Goal: Use online tool/utility: Use online tool/utility

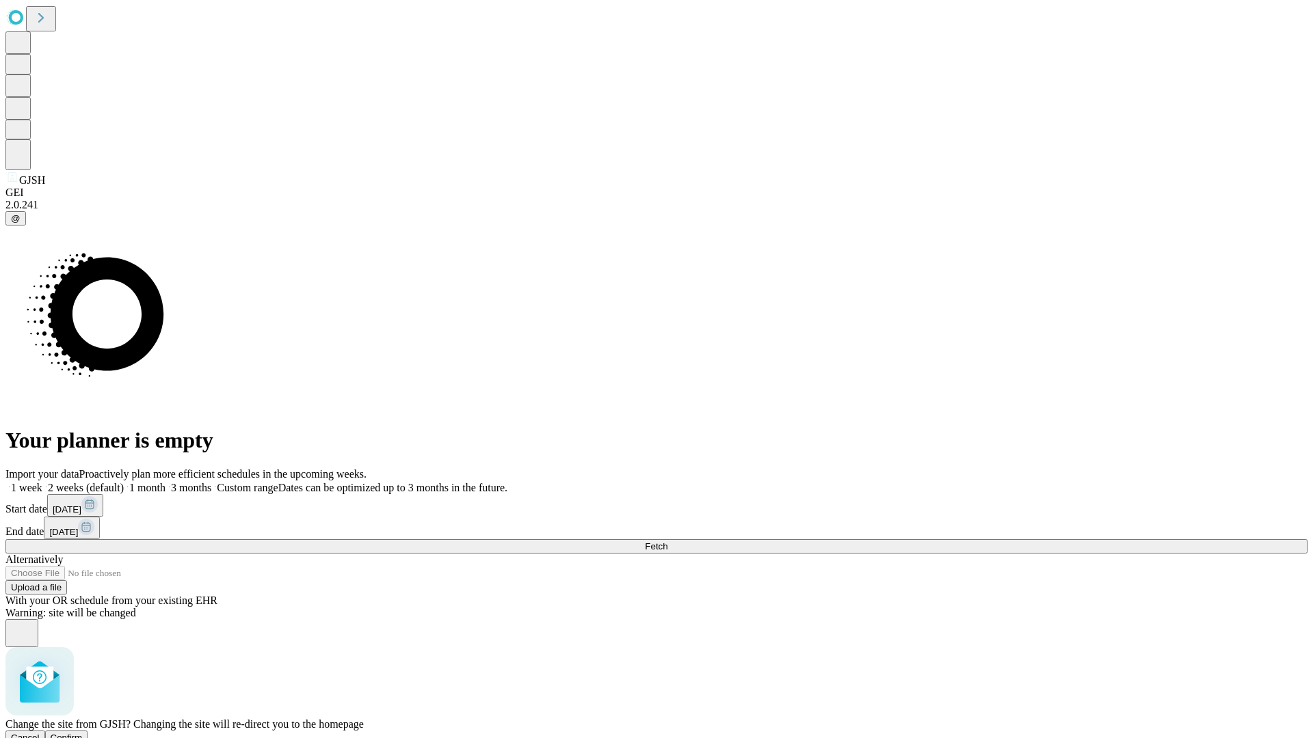
click at [83, 733] on span "Confirm" at bounding box center [67, 738] width 32 height 10
click at [124, 482] on label "2 weeks (default)" at bounding box center [82, 488] width 81 height 12
click at [667, 542] on span "Fetch" at bounding box center [656, 547] width 23 height 10
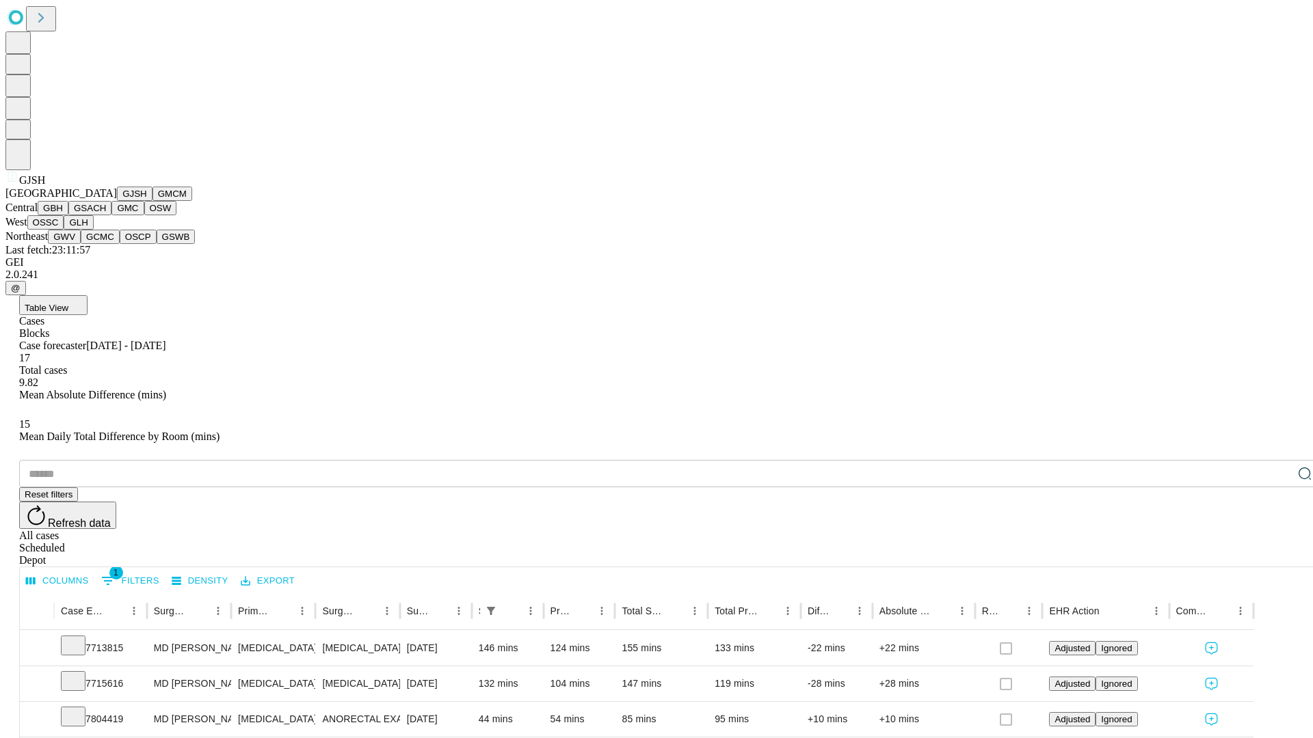
click at [152, 201] on button "GMCM" at bounding box center [172, 194] width 40 height 14
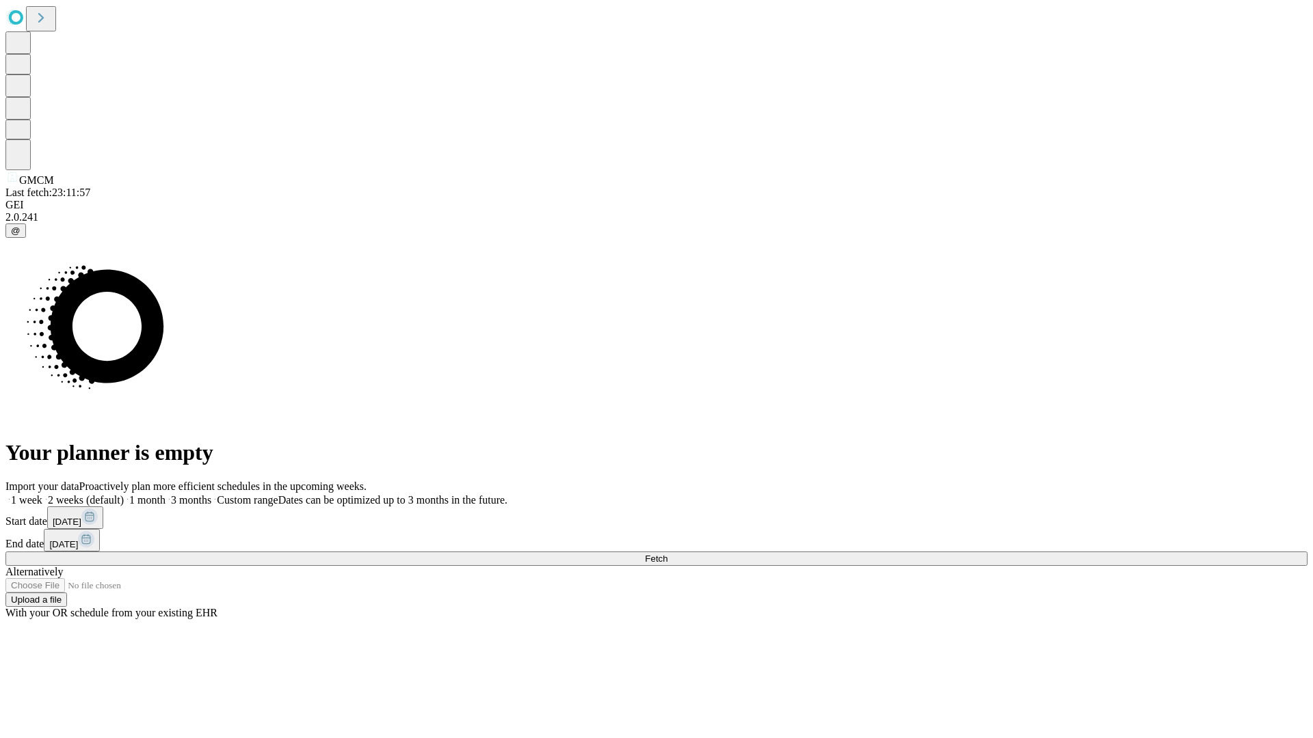
click at [124, 494] on label "2 weeks (default)" at bounding box center [82, 500] width 81 height 12
click at [667, 554] on span "Fetch" at bounding box center [656, 559] width 23 height 10
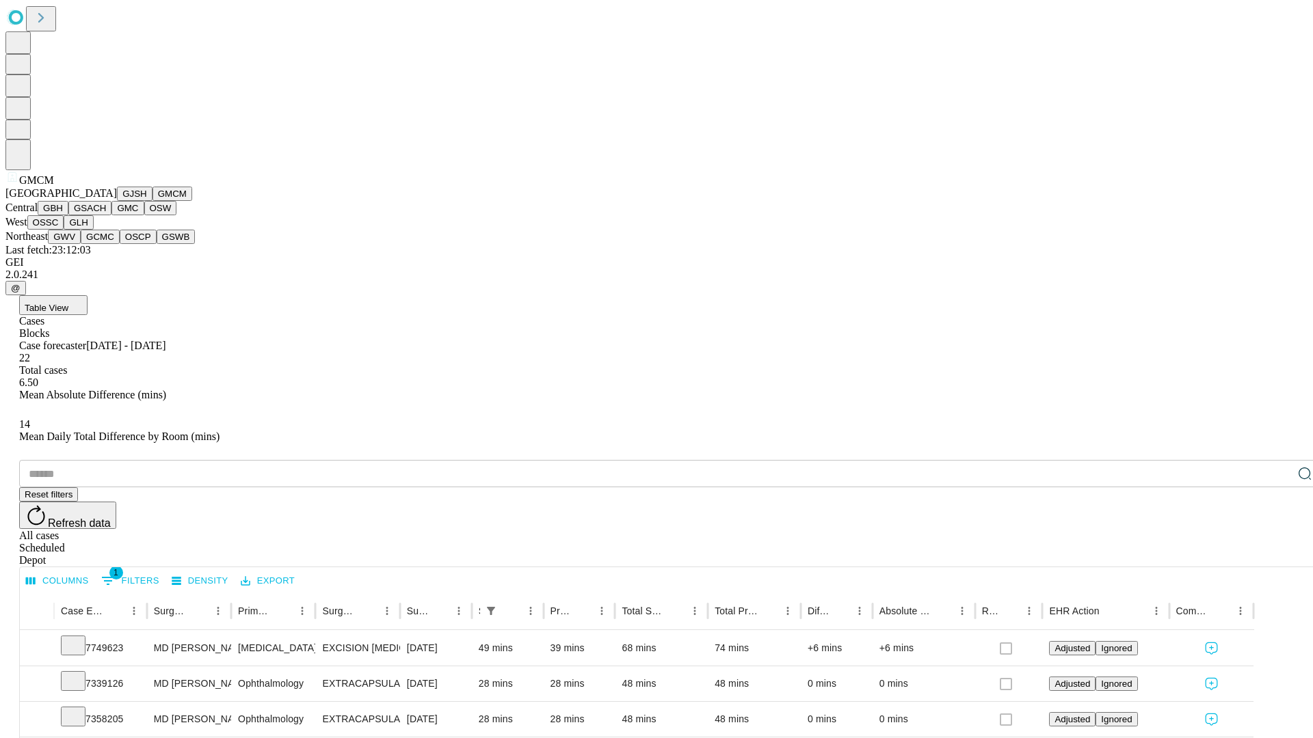
click at [68, 215] on button "GBH" at bounding box center [53, 208] width 31 height 14
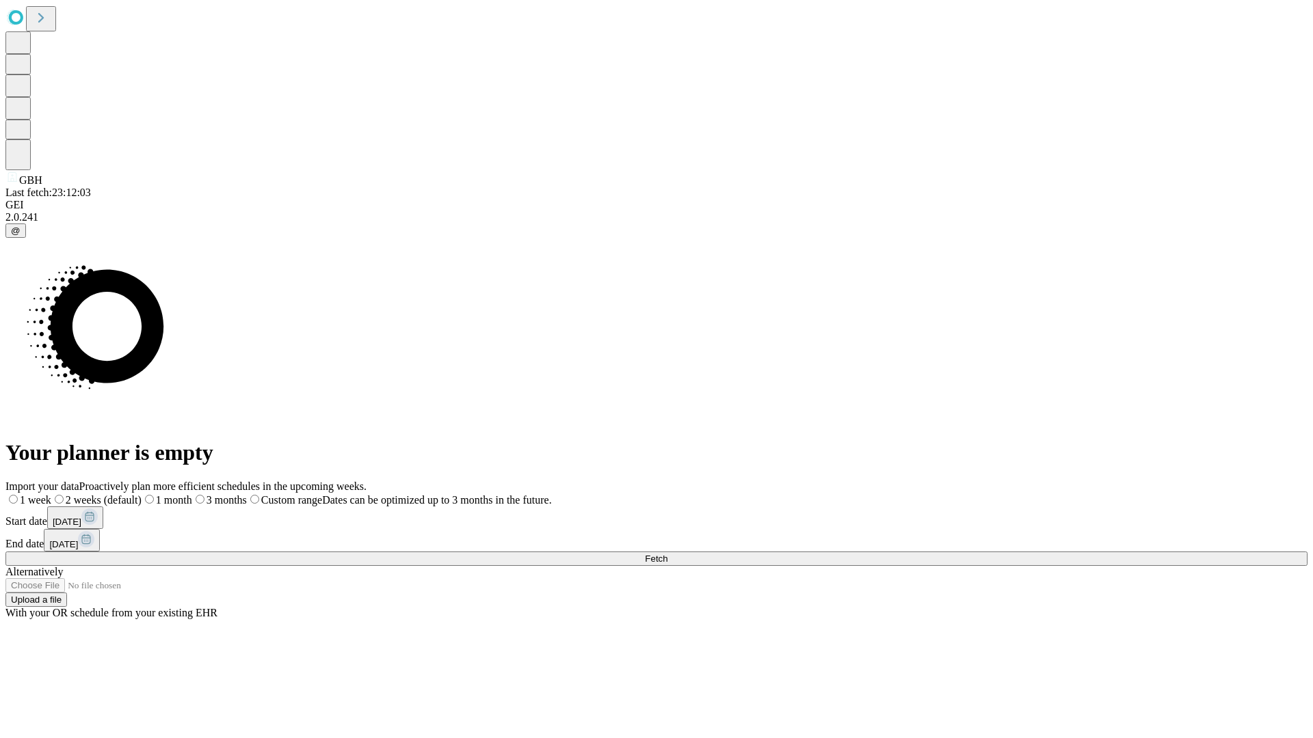
click at [667, 554] on span "Fetch" at bounding box center [656, 559] width 23 height 10
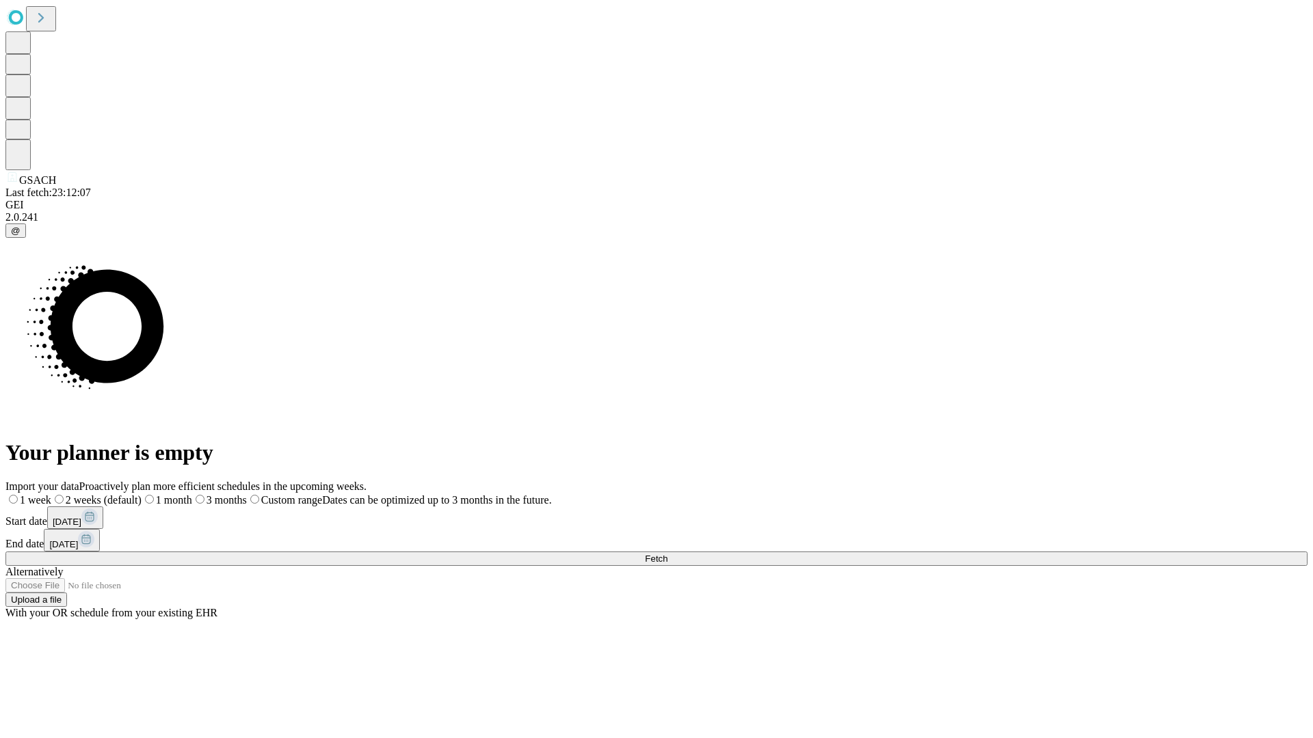
click at [142, 494] on label "2 weeks (default)" at bounding box center [96, 500] width 90 height 12
click at [667, 554] on span "Fetch" at bounding box center [656, 559] width 23 height 10
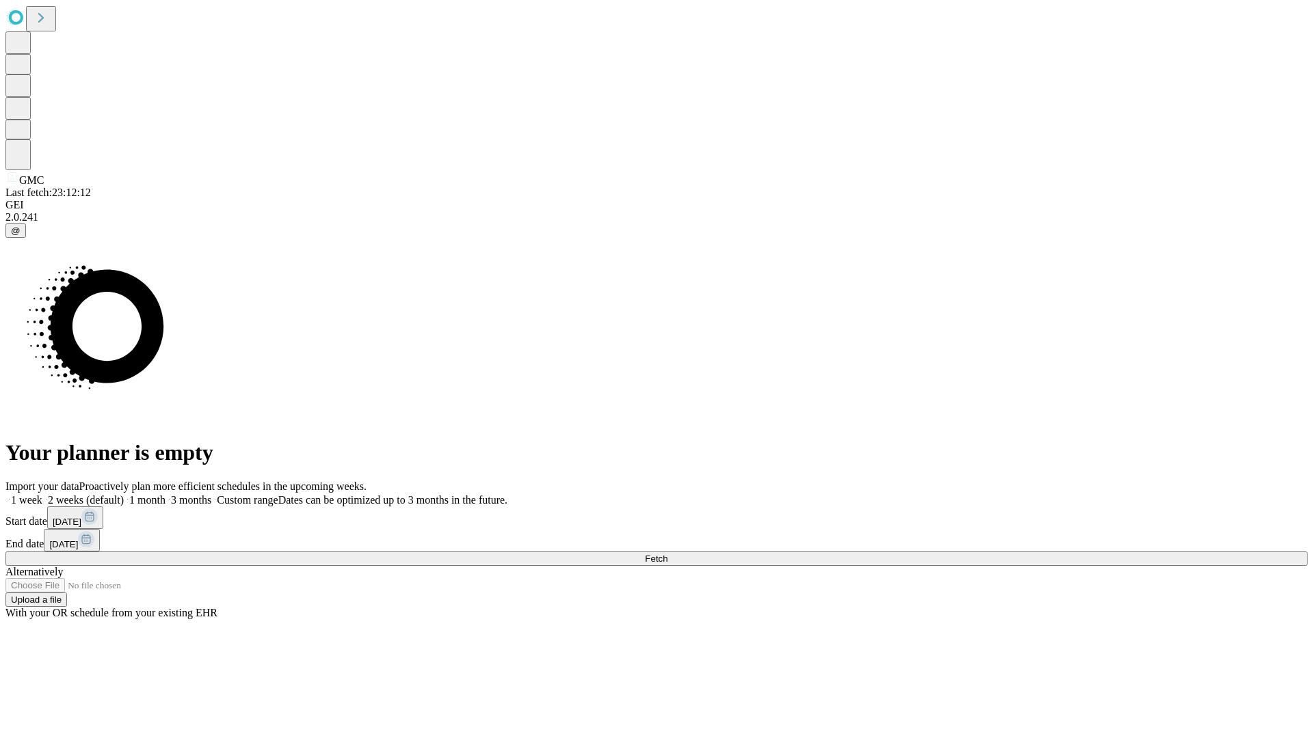
click at [667, 554] on span "Fetch" at bounding box center [656, 559] width 23 height 10
click at [124, 494] on label "2 weeks (default)" at bounding box center [82, 500] width 81 height 12
click at [667, 554] on span "Fetch" at bounding box center [656, 559] width 23 height 10
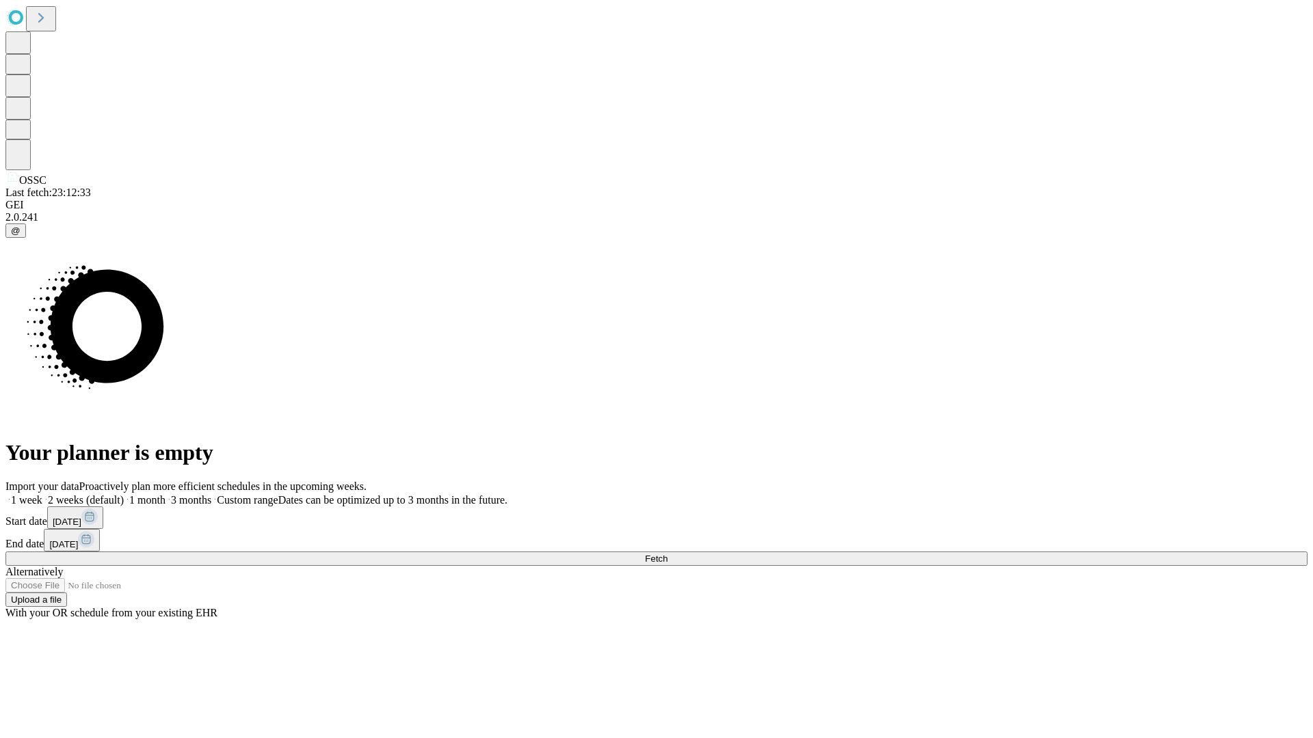
click at [124, 494] on label "2 weeks (default)" at bounding box center [82, 500] width 81 height 12
click at [667, 554] on span "Fetch" at bounding box center [656, 559] width 23 height 10
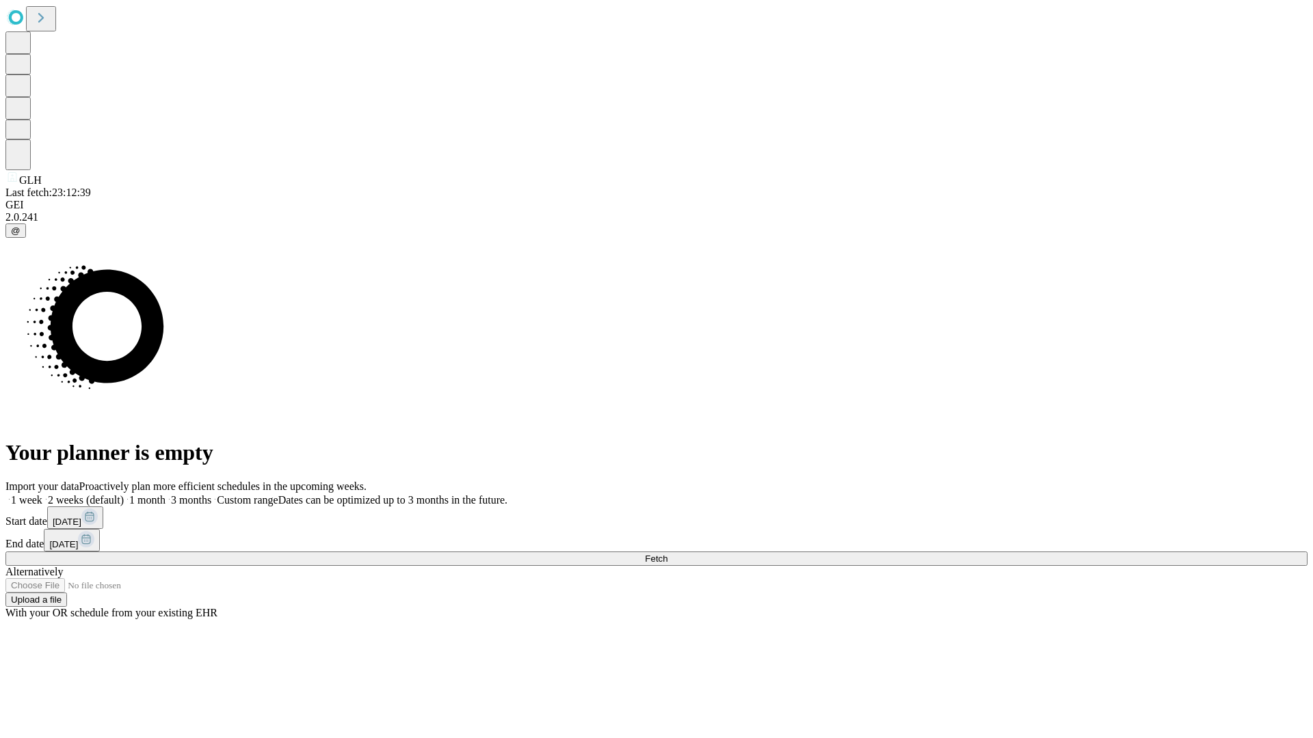
click at [124, 494] on label "2 weeks (default)" at bounding box center [82, 500] width 81 height 12
click at [667, 554] on span "Fetch" at bounding box center [656, 559] width 23 height 10
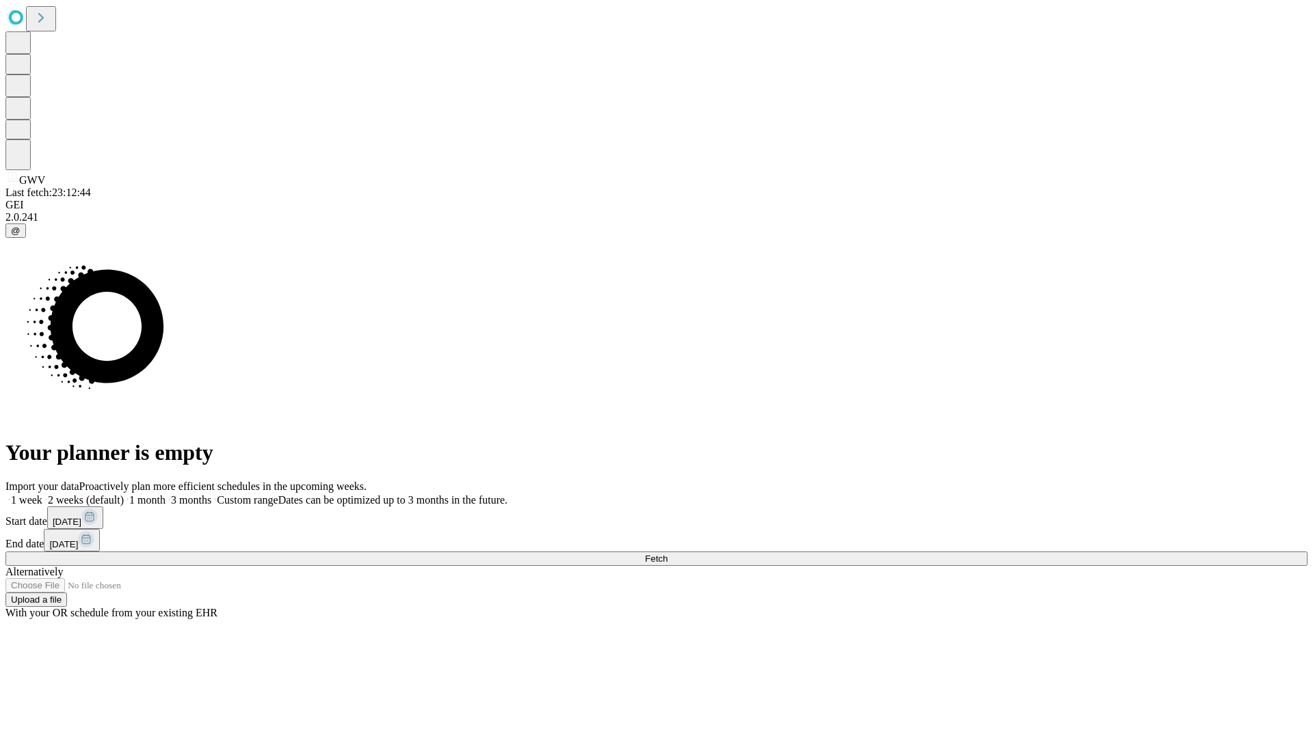
click at [124, 494] on label "2 weeks (default)" at bounding box center [82, 500] width 81 height 12
click at [667, 554] on span "Fetch" at bounding box center [656, 559] width 23 height 10
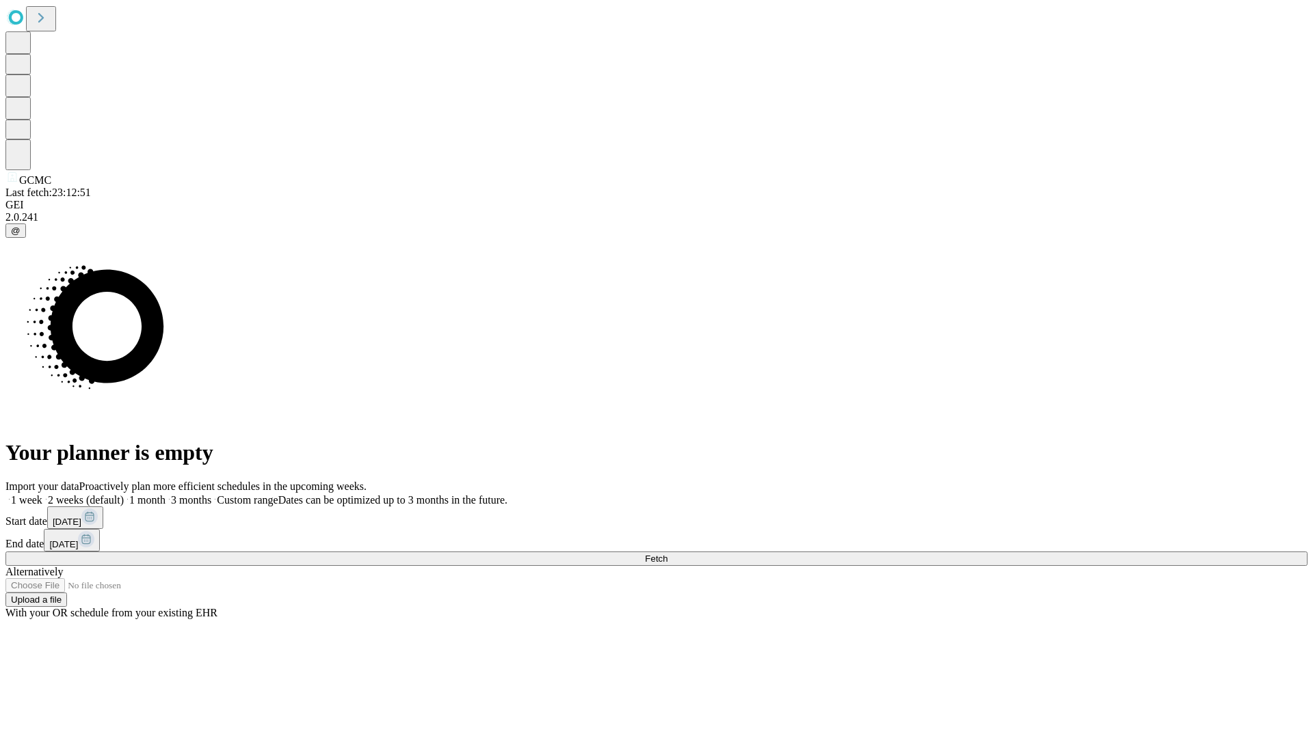
click at [124, 494] on label "2 weeks (default)" at bounding box center [82, 500] width 81 height 12
click at [667, 554] on span "Fetch" at bounding box center [656, 559] width 23 height 10
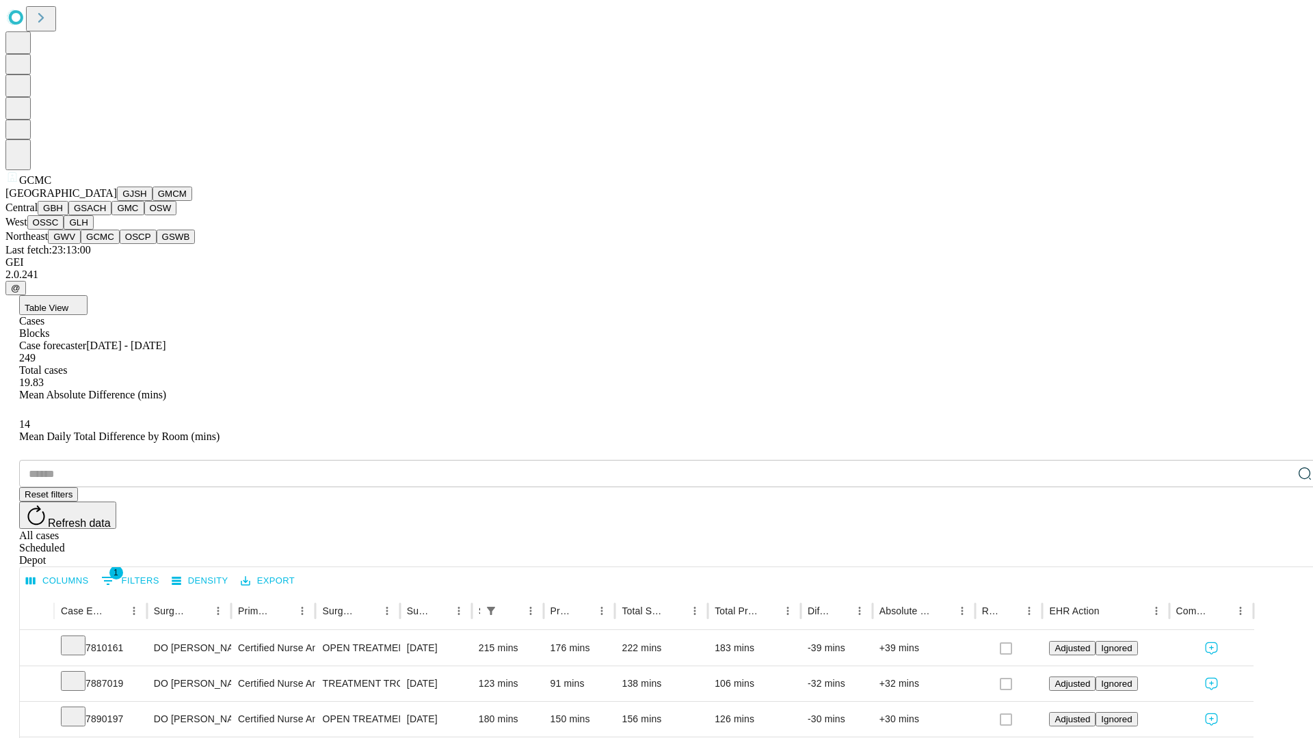
click at [120, 244] on button "OSCP" at bounding box center [138, 237] width 37 height 14
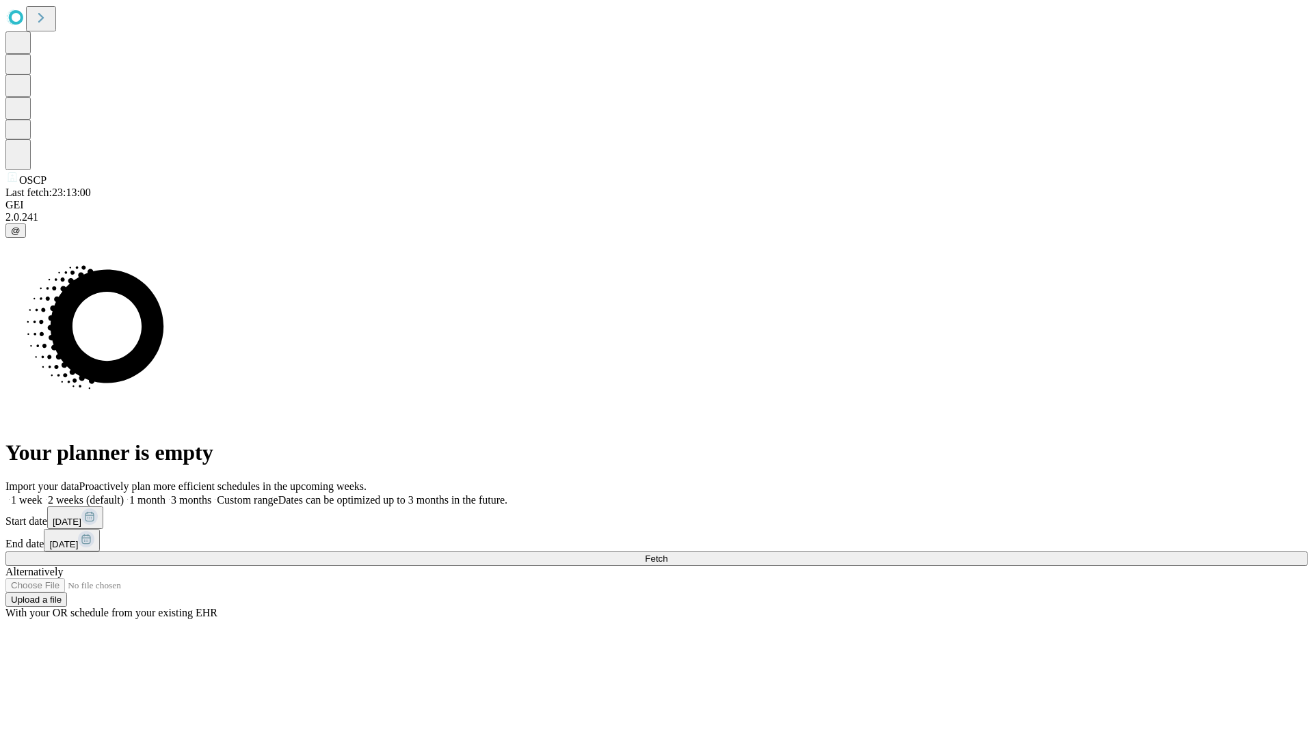
click at [124, 494] on label "2 weeks (default)" at bounding box center [82, 500] width 81 height 12
click at [667, 554] on span "Fetch" at bounding box center [656, 559] width 23 height 10
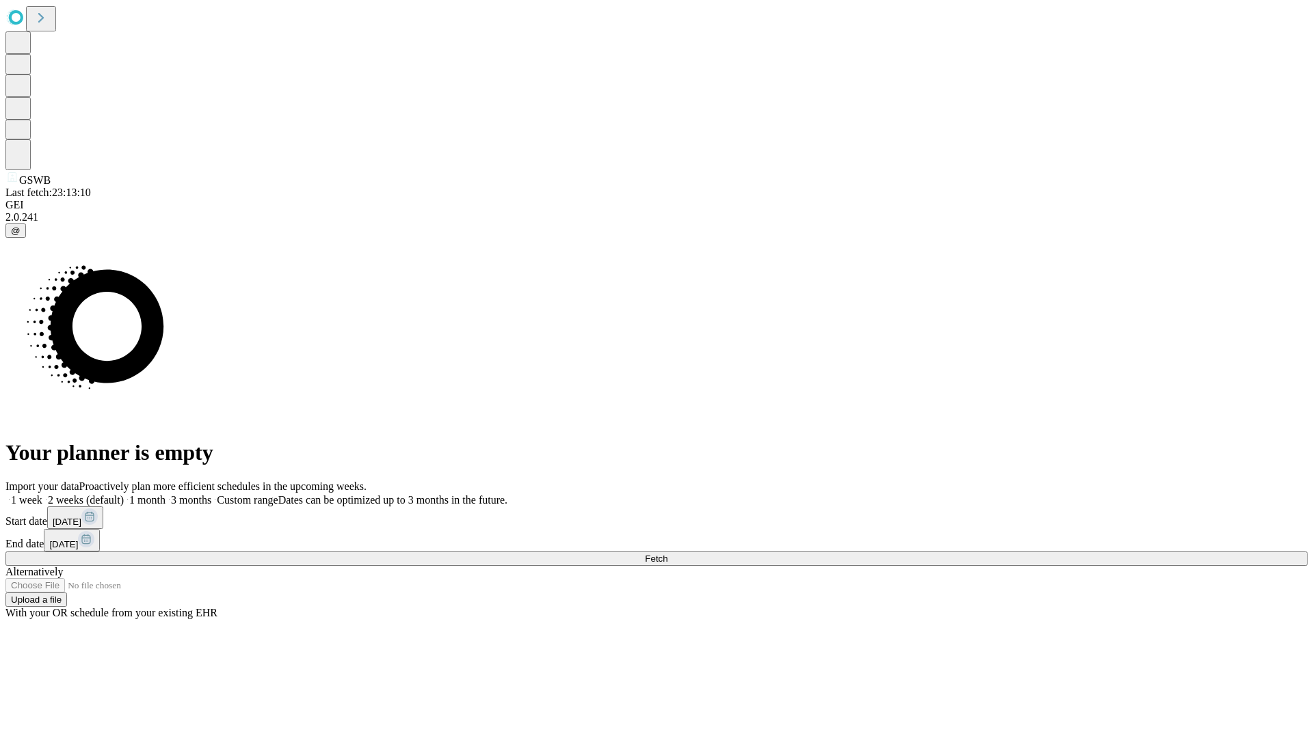
click at [124, 494] on label "2 weeks (default)" at bounding box center [82, 500] width 81 height 12
click at [667, 554] on span "Fetch" at bounding box center [656, 559] width 23 height 10
